Goal: Book appointment/travel/reservation: Book appointment/travel/reservation

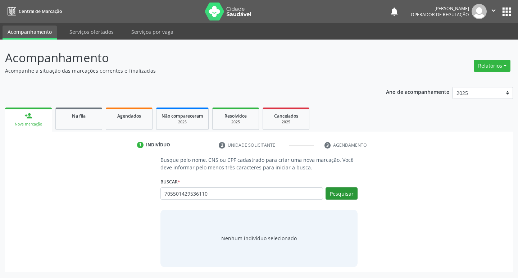
type input "705501429536110"
click at [342, 198] on button "Pesquisar" at bounding box center [341, 193] width 32 height 12
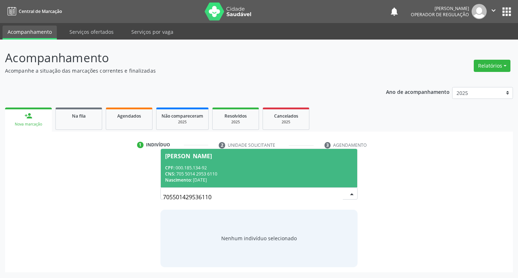
click at [199, 171] on div "CNS: 705 5014 2953 6110" at bounding box center [259, 174] width 188 height 6
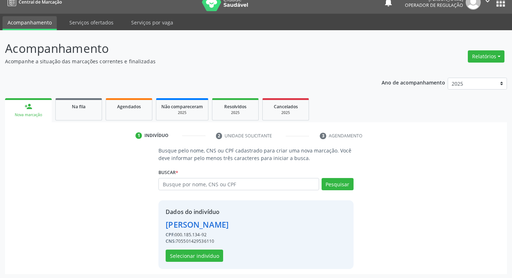
scroll to position [10, 0]
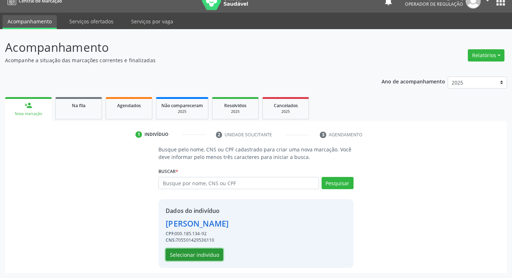
click at [196, 255] on button "Selecionar indivíduo" at bounding box center [195, 254] width 58 height 12
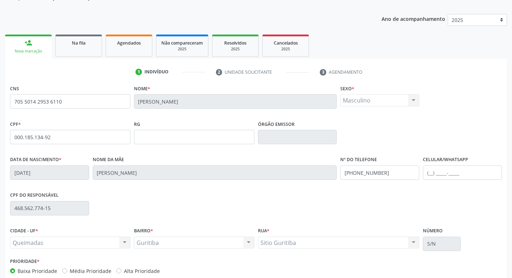
scroll to position [112, 0]
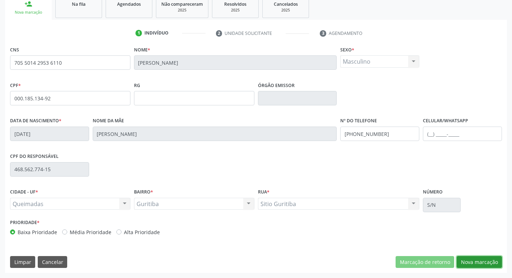
click at [469, 263] on button "Nova marcação" at bounding box center [479, 262] width 45 height 12
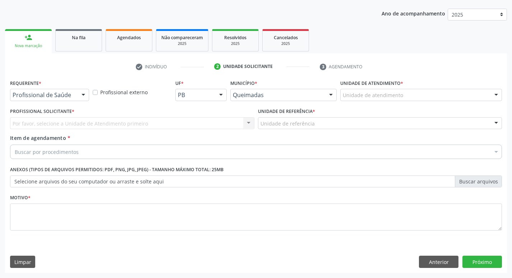
scroll to position [78, 0]
click at [35, 106] on label "Profissional Solicitante *" at bounding box center [42, 111] width 64 height 11
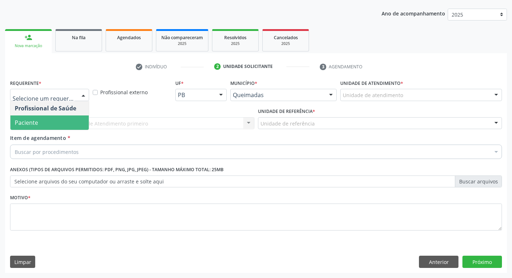
drag, startPoint x: 59, startPoint y: 121, endPoint x: 65, endPoint y: 124, distance: 6.9
click at [58, 121] on span "Paciente" at bounding box center [49, 122] width 78 height 14
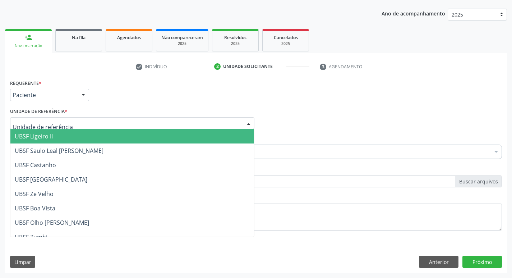
click at [52, 119] on div at bounding box center [132, 123] width 244 height 12
type input "GU"
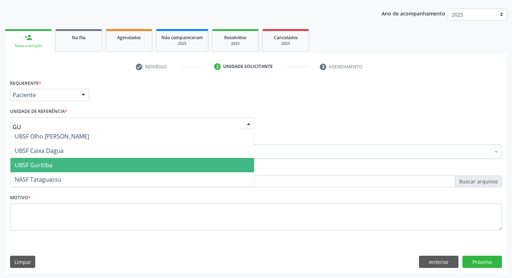
click at [51, 164] on span "UBSF Guritiba" at bounding box center [34, 165] width 38 height 8
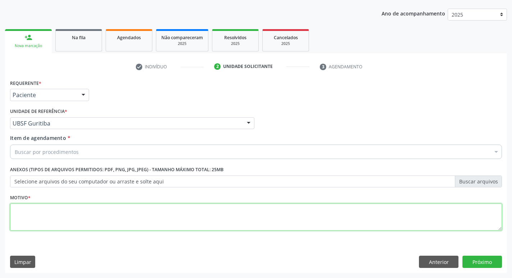
click at [43, 204] on textarea at bounding box center [256, 216] width 492 height 27
type textarea "AVALIACAO"
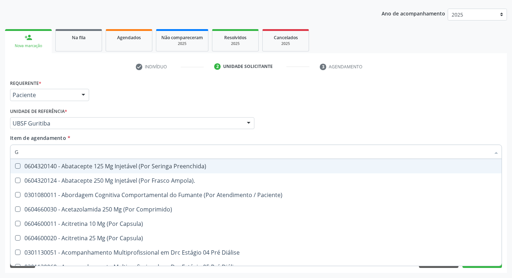
type input "GLICOSE"
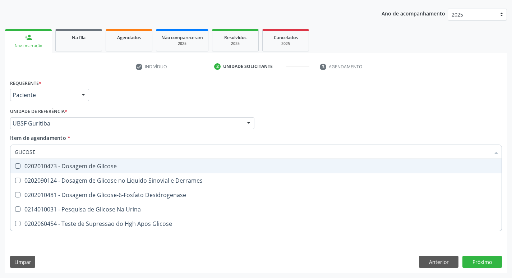
click at [106, 166] on div "0202010473 - Dosagem de Glicose" at bounding box center [256, 166] width 483 height 6
checkbox Glicose "true"
type input "GLICOS"
checkbox Glicose "false"
checkbox Derrames "true"
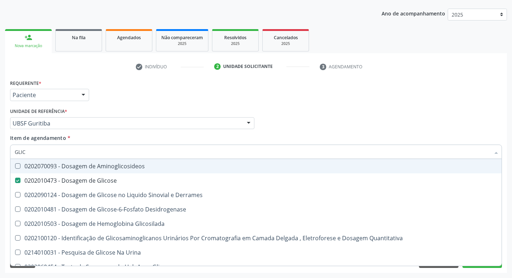
type input "GLI"
checkbox Glicose "false"
checkbox Derrames "false"
type input "G"
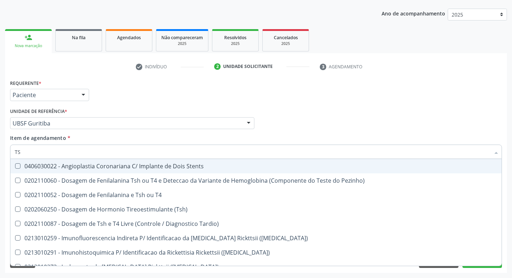
type input "TSH"
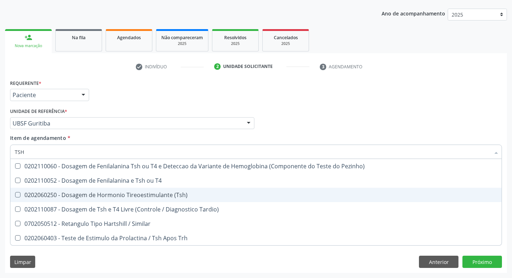
click at [187, 192] on div "0202060250 - Dosagem de Hormonio Tireoestimulante (Tsh)" at bounding box center [256, 195] width 483 height 6
checkbox \(Tsh\) "true"
type input "TS"
checkbox \(Tsh\) "false"
checkbox Tardio\) "true"
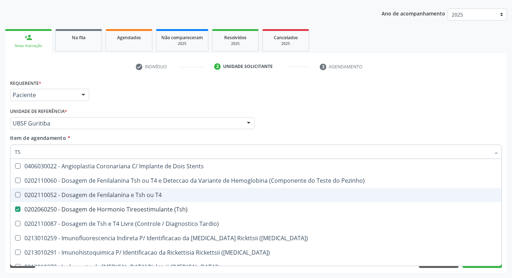
type input "T"
checkbox \(Tsh\) "false"
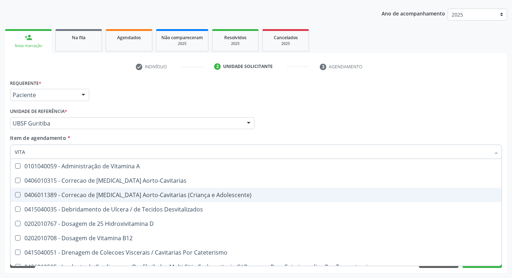
type input "VITAM"
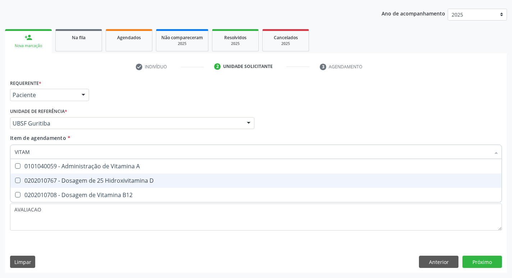
click at [157, 176] on span "0202010767 - Dosagem de 25 Hidroxivitamina D" at bounding box center [255, 180] width 491 height 14
checkbox D "true"
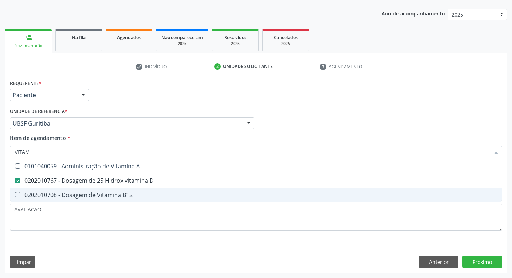
click at [162, 188] on span "0202010708 - Dosagem de Vitamina B12" at bounding box center [255, 195] width 491 height 14
checkbox B12 "true"
type input "VITA"
checkbox D "false"
checkbox B12 "false"
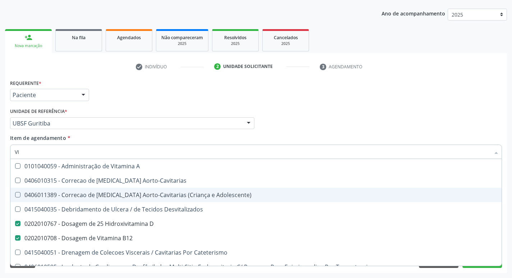
type input "V"
checkbox D "false"
checkbox B12 "false"
checkbox Cateterismo "false"
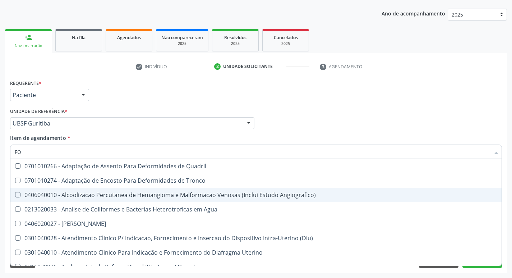
type input "F"
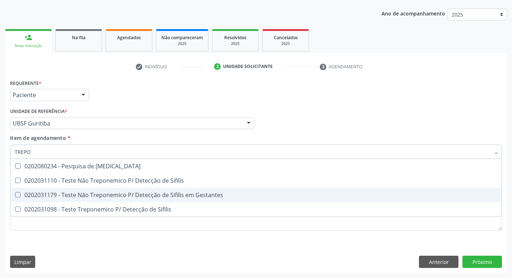
type input "TREPON"
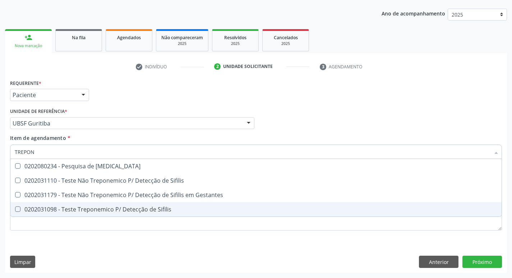
click at [175, 206] on span "0202031098 - Teste Treponemico P/ Detecção de Sifilis" at bounding box center [255, 209] width 491 height 14
checkbox Sifilis "true"
type input "T"
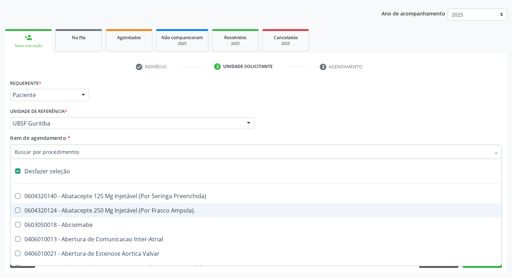
checkbox Inter-Atrial "false"
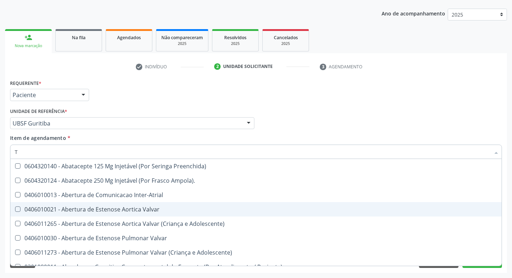
type input "TG"
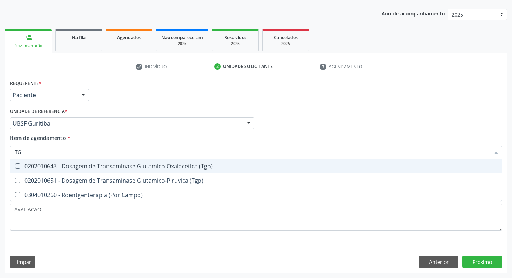
click at [69, 163] on div "0202010643 - Dosagem de Transaminase Glutamico-Oxalacetica (Tgo)" at bounding box center [256, 166] width 483 height 6
checkbox \(Tgo\) "true"
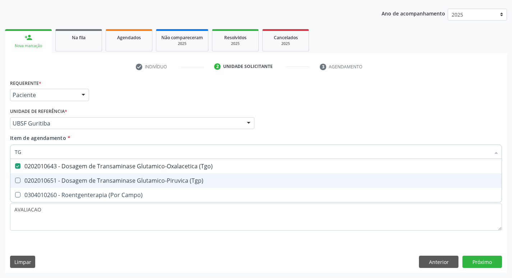
click at [93, 178] on div "0202010651 - Dosagem de Transaminase Glutamico-Piruvica (Tgp)" at bounding box center [256, 181] width 483 height 6
checkbox \(Tgp\) "true"
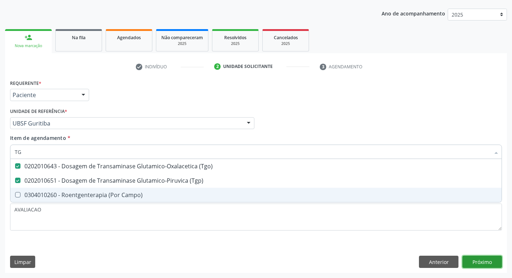
click at [475, 263] on div "Requerente * Paciente Profissional de Saúde Paciente Nenhum resultado encontrad…" at bounding box center [256, 175] width 502 height 195
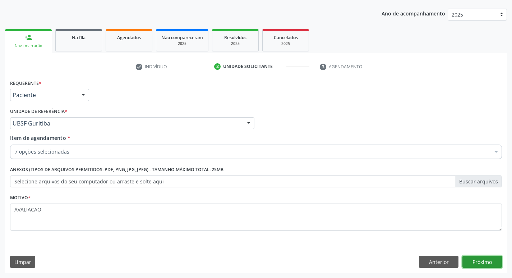
click at [481, 262] on button "Próximo" at bounding box center [483, 262] width 40 height 12
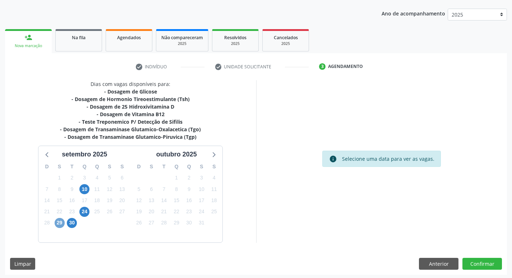
click at [61, 226] on span "29" at bounding box center [60, 223] width 10 height 10
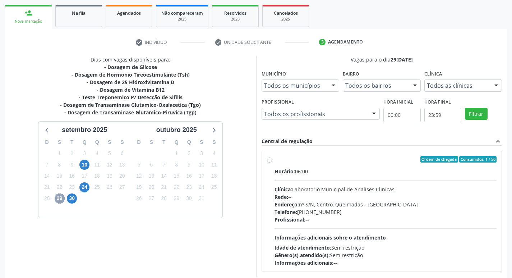
scroll to position [139, 0]
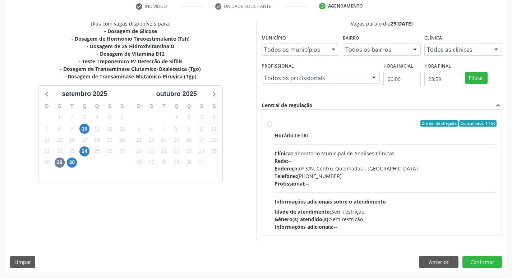
click at [334, 178] on div "Telefone: [PHONE_NUMBER]" at bounding box center [386, 176] width 222 height 8
click at [272, 127] on input "Ordem de chegada Consumidos: 1 / 50 Horário: 06:00 Clínica: Laboratorio Municip…" at bounding box center [269, 123] width 5 height 6
radio input "true"
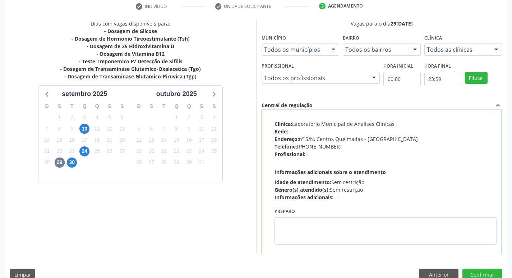
scroll to position [36, 0]
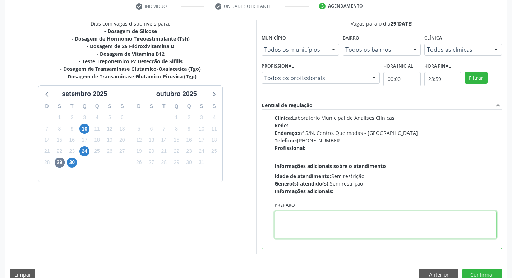
click at [313, 230] on textarea at bounding box center [386, 224] width 222 height 27
paste textarea "I"
drag, startPoint x: 278, startPoint y: 217, endPoint x: 313, endPoint y: 218, distance: 35.2
click at [313, 218] on textarea "IR EM [GEOGRAPHIC_DATA]" at bounding box center [386, 224] width 222 height 27
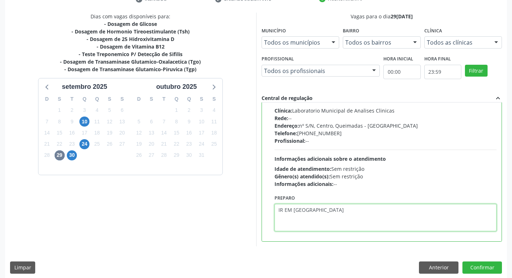
scroll to position [152, 0]
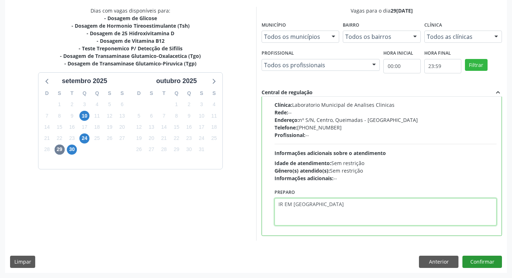
type textarea "IR EM [GEOGRAPHIC_DATA]"
click at [474, 262] on button "Confirmar" at bounding box center [483, 262] width 40 height 12
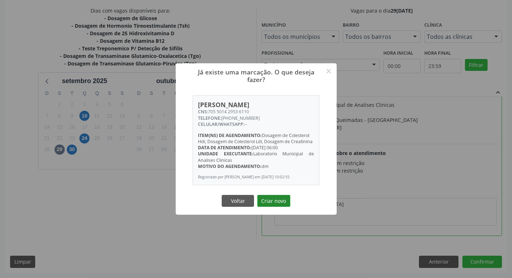
click at [279, 206] on button "Criar novo" at bounding box center [273, 201] width 33 height 12
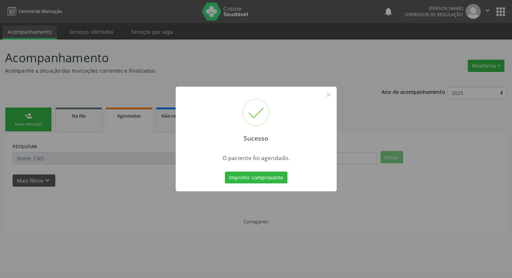
scroll to position [0, 0]
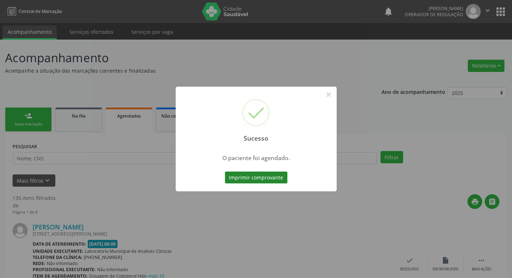
click at [259, 179] on button "Imprimir comprovante" at bounding box center [256, 177] width 63 height 12
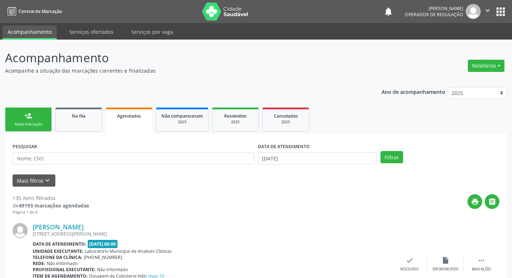
click at [123, 121] on link "Agendados" at bounding box center [129, 120] width 47 height 26
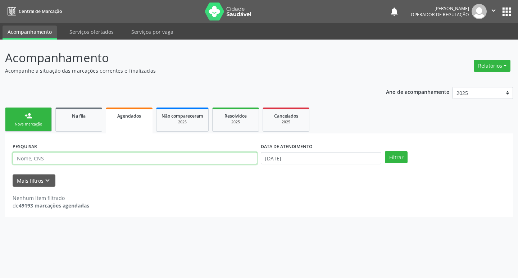
click at [70, 159] on input "text" at bounding box center [135, 158] width 244 height 12
type input "[PERSON_NAME]"
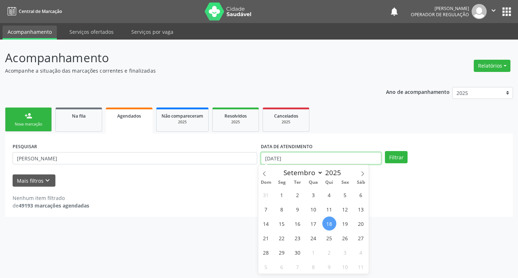
click at [295, 160] on input "[DATE]" at bounding box center [321, 158] width 120 height 12
click at [344, 221] on span "19" at bounding box center [345, 223] width 14 height 14
type input "19[DATE]"
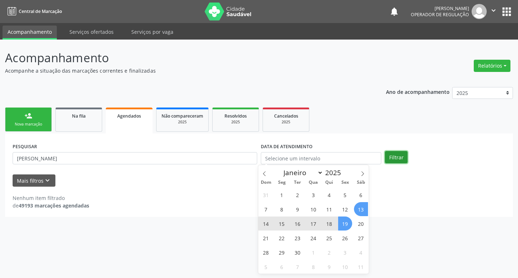
click at [391, 157] on button "Filtrar" at bounding box center [396, 157] width 23 height 12
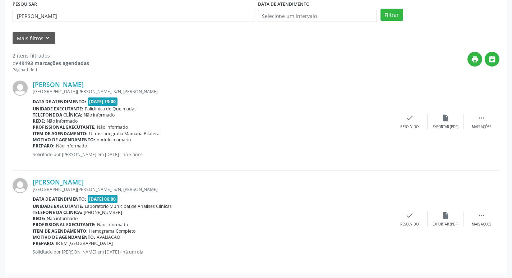
scroll to position [144, 0]
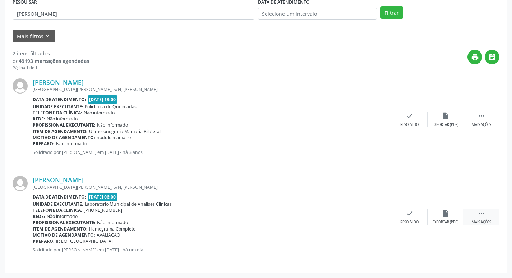
click at [483, 219] on div " Mais ações" at bounding box center [482, 216] width 36 height 15
click at [334, 216] on icon "print" at bounding box center [338, 213] width 8 height 8
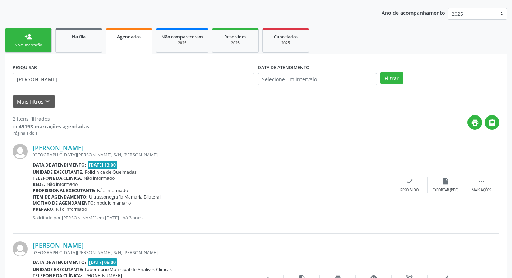
scroll to position [0, 0]
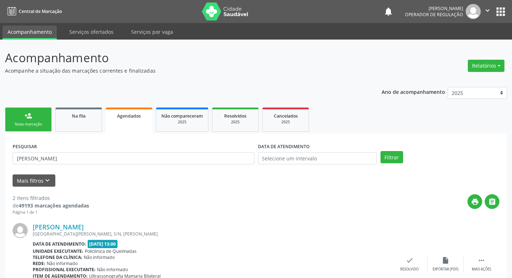
click at [42, 120] on link "person_add Nova marcação" at bounding box center [28, 119] width 47 height 24
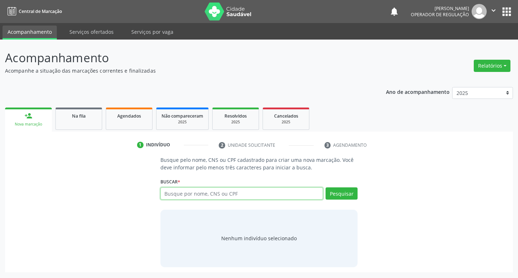
click at [178, 197] on input "text" at bounding box center [241, 193] width 163 height 12
type input "703603022473730"
click at [342, 197] on button "Pesquisar" at bounding box center [341, 193] width 32 height 12
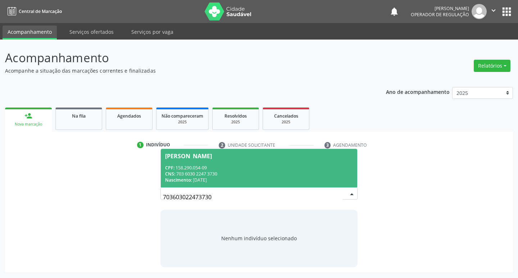
click at [228, 165] on div "CPF: 158.290.054-09" at bounding box center [259, 168] width 188 height 6
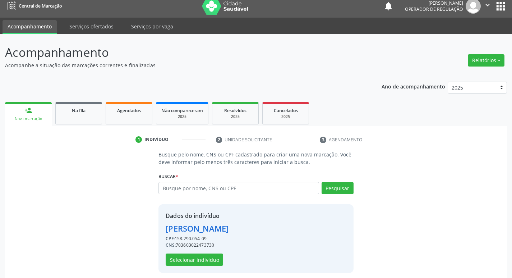
scroll to position [10, 0]
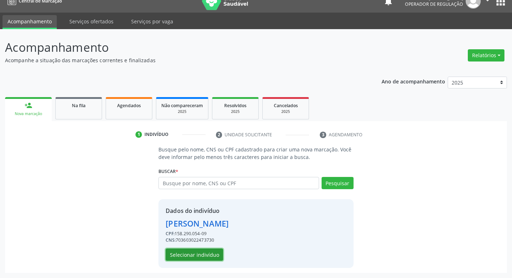
click at [205, 251] on button "Selecionar indivíduo" at bounding box center [195, 254] width 58 height 12
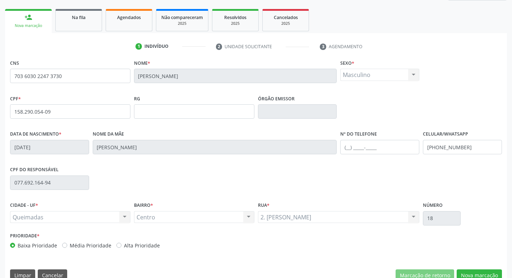
scroll to position [112, 0]
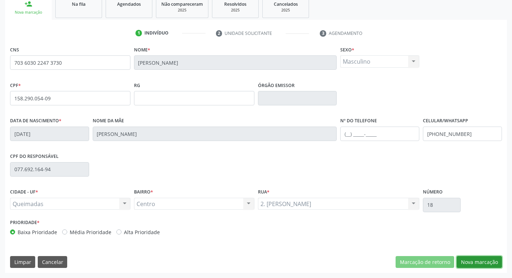
click at [469, 259] on button "Nova marcação" at bounding box center [479, 262] width 45 height 12
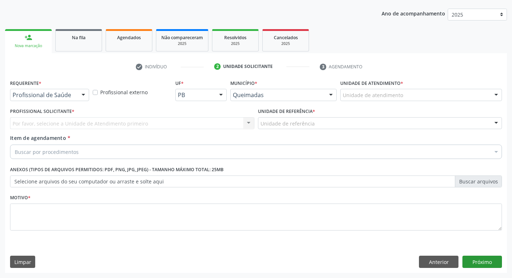
scroll to position [78, 0]
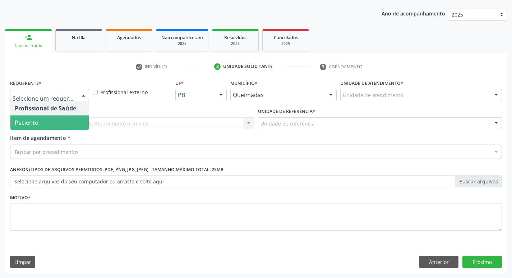
click at [35, 122] on span "Paciente" at bounding box center [26, 123] width 23 height 8
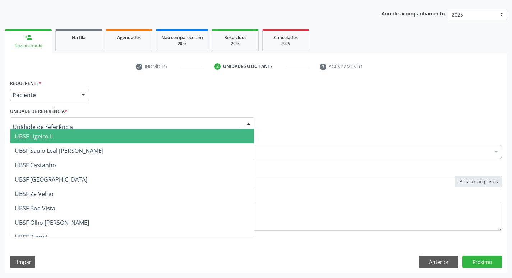
type input "S"
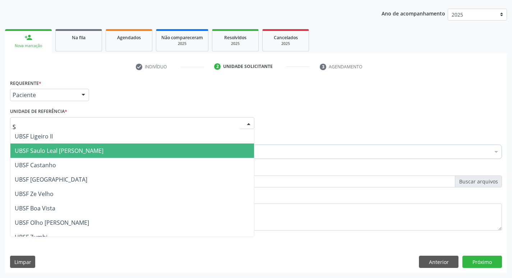
click at [66, 152] on span "UBSF Saulo Leal [PERSON_NAME]" at bounding box center [59, 151] width 89 height 8
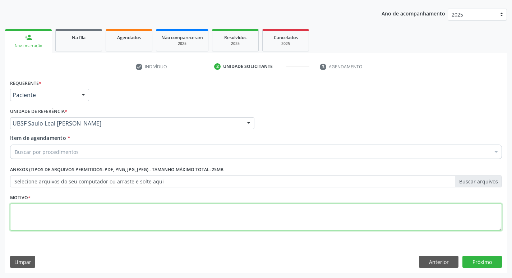
click at [27, 215] on textarea at bounding box center [256, 216] width 492 height 27
type textarea "AVALIACAO"
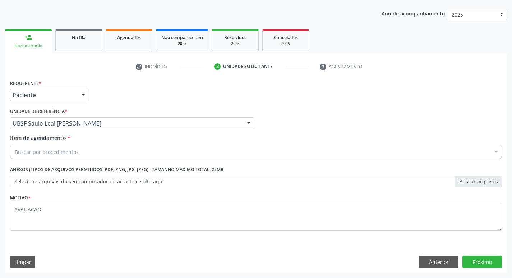
click at [82, 157] on div "Buscar por procedimentos" at bounding box center [256, 151] width 492 height 14
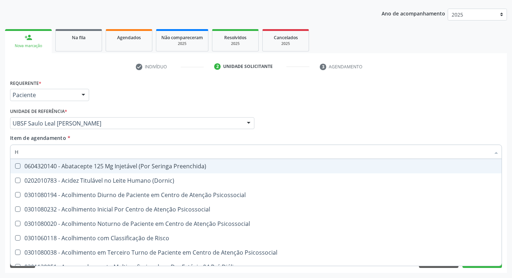
type input "HEMOGR"
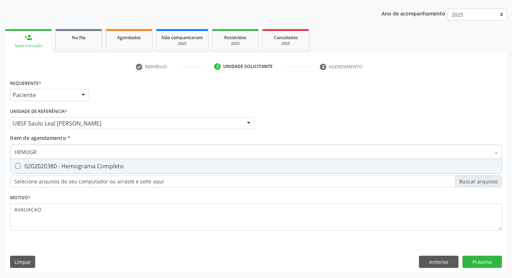
click at [84, 168] on div "0202020380 - Hemograma Completo" at bounding box center [256, 166] width 483 height 6
checkbox Completo "true"
type input "HEMOG"
checkbox Completo "false"
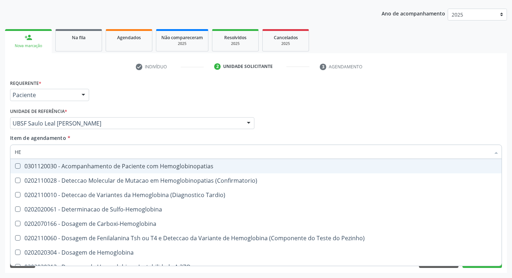
type input "H"
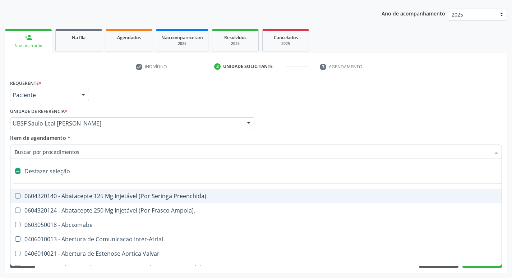
checkbox Capsula\) "false"
type input "G"
checkbox Persistente "true"
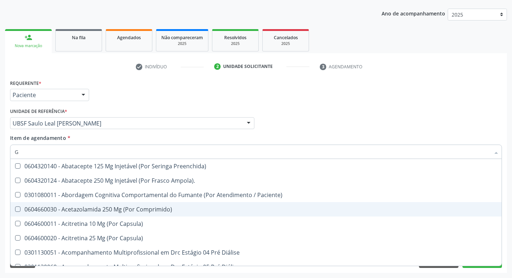
type input "GLICOSE"
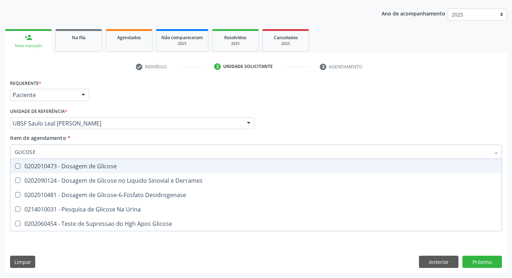
click at [74, 167] on div "0202010473 - Dosagem de Glicose" at bounding box center [256, 166] width 483 height 6
checkbox Glicose "true"
type input "GLICOS"
checkbox Glicose "false"
checkbox Derrames "true"
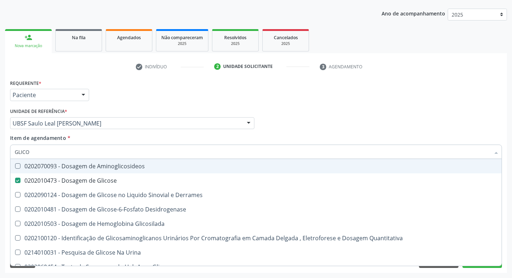
type input "GLIC"
checkbox Glicose "false"
checkbox Derrames "false"
type input "G"
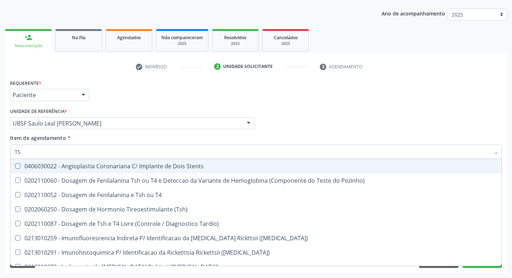
type input "TSH"
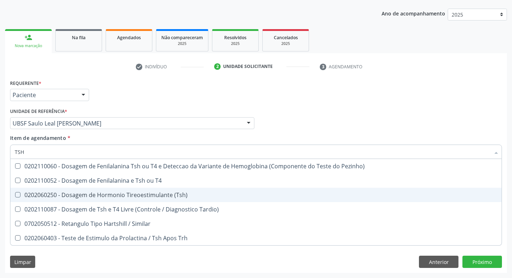
click at [168, 194] on div "0202060250 - Dosagem de Hormonio Tireoestimulante (Tsh)" at bounding box center [256, 195] width 483 height 6
checkbox \(Tsh\) "true"
type input "TS"
checkbox \(Tsh\) "false"
checkbox Tardio\) "true"
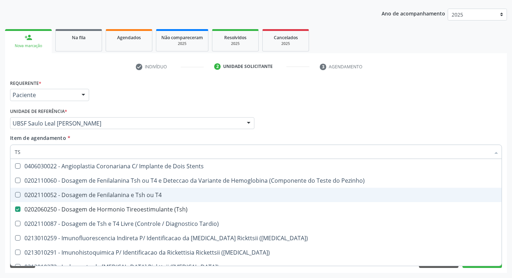
type input "T"
checkbox \(Tsh\) "false"
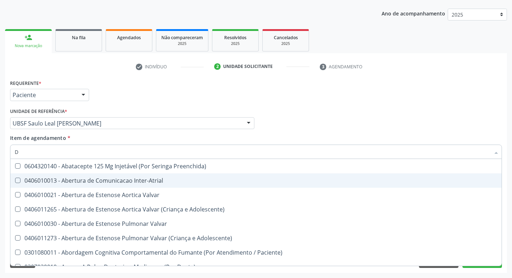
type input "DUK"
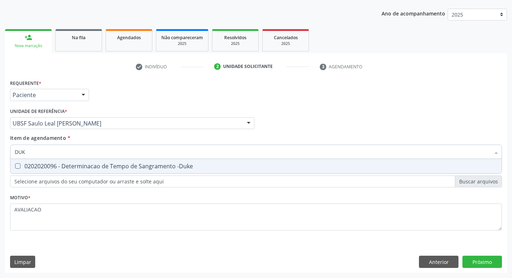
click at [114, 169] on div "0202020096 - Determinacao de Tempo de Sangramento -Duke" at bounding box center [256, 166] width 483 height 6
checkbox -Duke "true"
type input "DU"
checkbox -Duke "false"
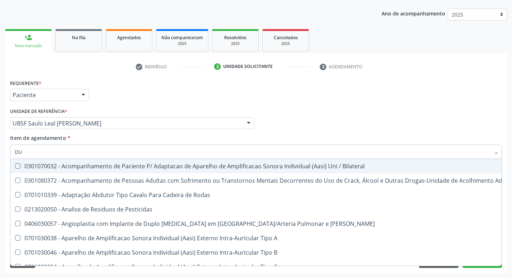
type input "D"
checkbox -Duke "false"
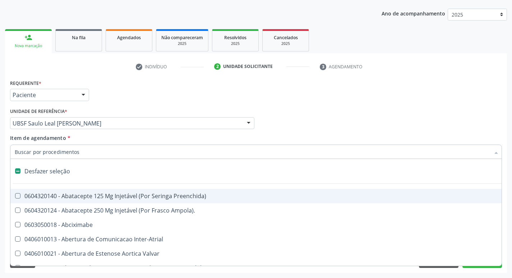
type input "2"
checkbox Osso "true"
checkbox Vagina "true"
checkbox Internado "true"
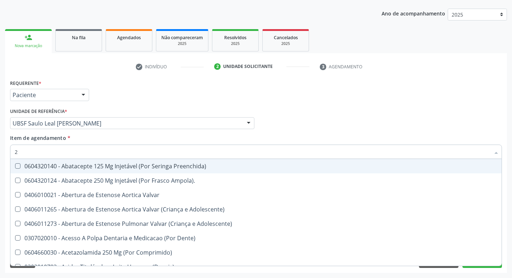
type input "20205001"
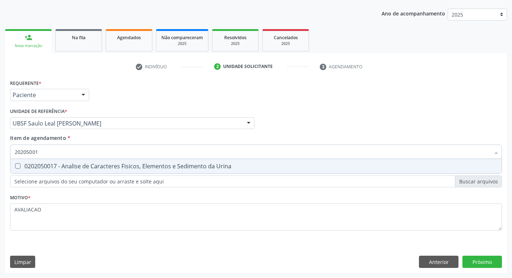
click at [114, 163] on div "0202050017 - Analise de Caracteres Fisicos, Elementos e Sedimento da Urina" at bounding box center [256, 166] width 483 height 6
checkbox Urina "true"
click at [483, 257] on div "Requerente * Paciente Profissional de Saúde Paciente Nenhum resultado encontrad…" at bounding box center [256, 175] width 502 height 195
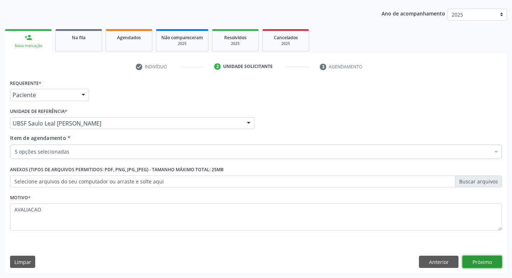
click at [485, 257] on button "Próximo" at bounding box center [483, 262] width 40 height 12
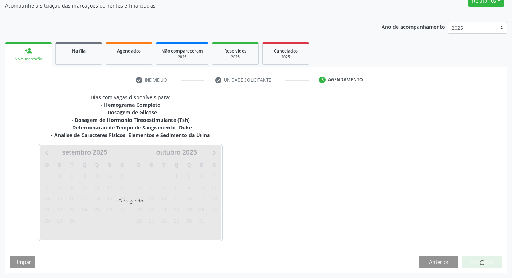
scroll to position [65, 0]
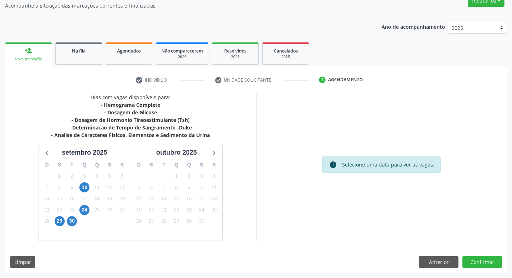
click at [55, 220] on div "29" at bounding box center [60, 220] width 10 height 11
click at [59, 220] on span "29" at bounding box center [60, 221] width 10 height 10
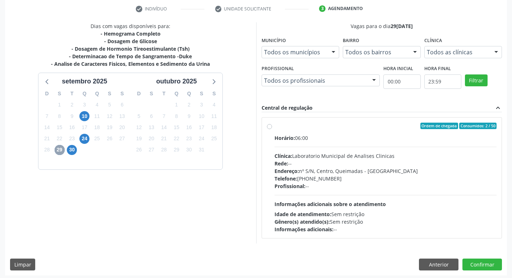
scroll to position [139, 0]
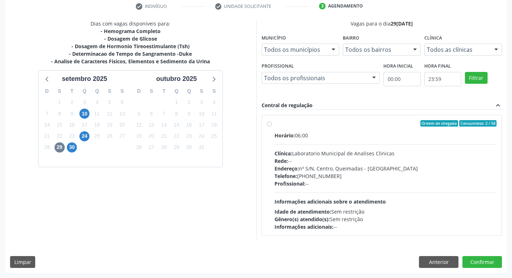
click at [439, 197] on div "Horário: 06:00 Clínica: Laboratorio Municipal de Analises Clinicas Rede: -- End…" at bounding box center [386, 181] width 222 height 99
click at [272, 127] on input "Ordem de chegada Consumidos: 2 / 50 Horário: 06:00 Clínica: Laboratorio Municip…" at bounding box center [269, 123] width 5 height 6
radio input "true"
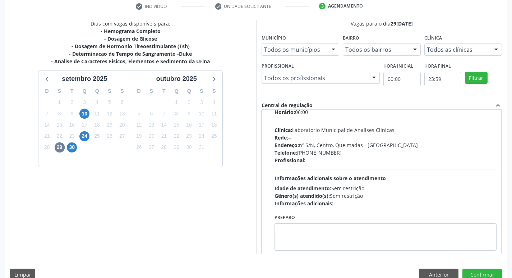
scroll to position [36, 0]
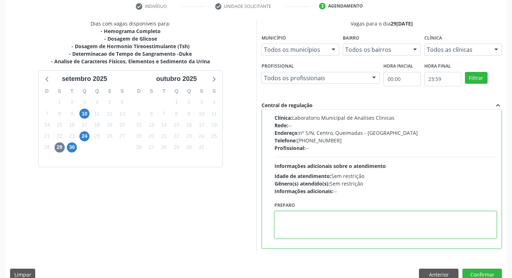
click at [323, 226] on textarea at bounding box center [386, 224] width 222 height 27
paste textarea "IR EM [GEOGRAPHIC_DATA]"
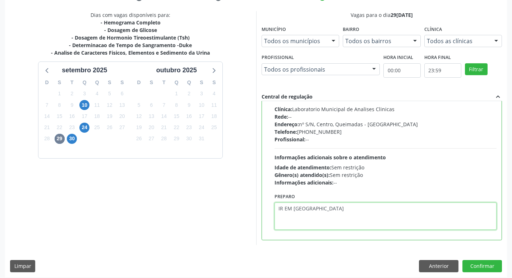
scroll to position [152, 0]
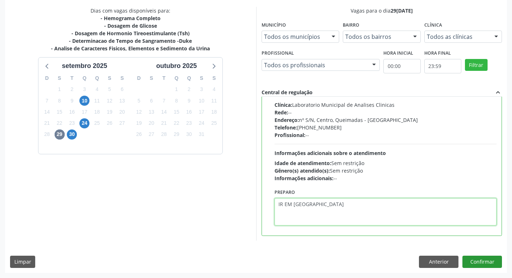
type textarea "IR EM [GEOGRAPHIC_DATA]"
click at [481, 262] on button "Confirmar" at bounding box center [483, 262] width 40 height 12
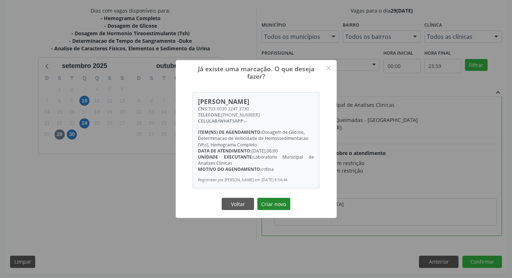
click at [275, 210] on button "Criar novo" at bounding box center [273, 204] width 33 height 12
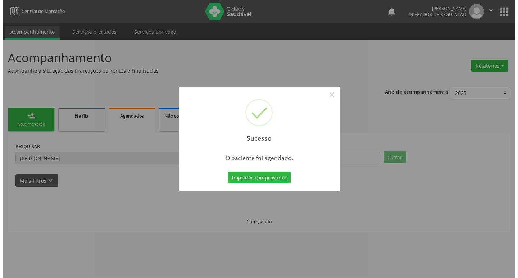
scroll to position [0, 0]
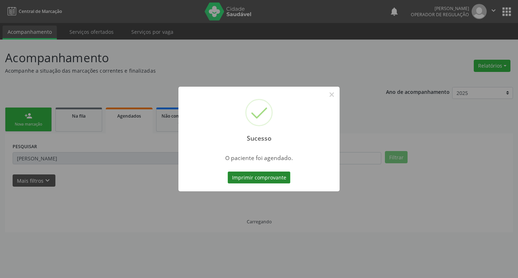
click at [262, 173] on button "Imprimir comprovante" at bounding box center [258, 177] width 63 height 12
